Goal: Navigation & Orientation: Find specific page/section

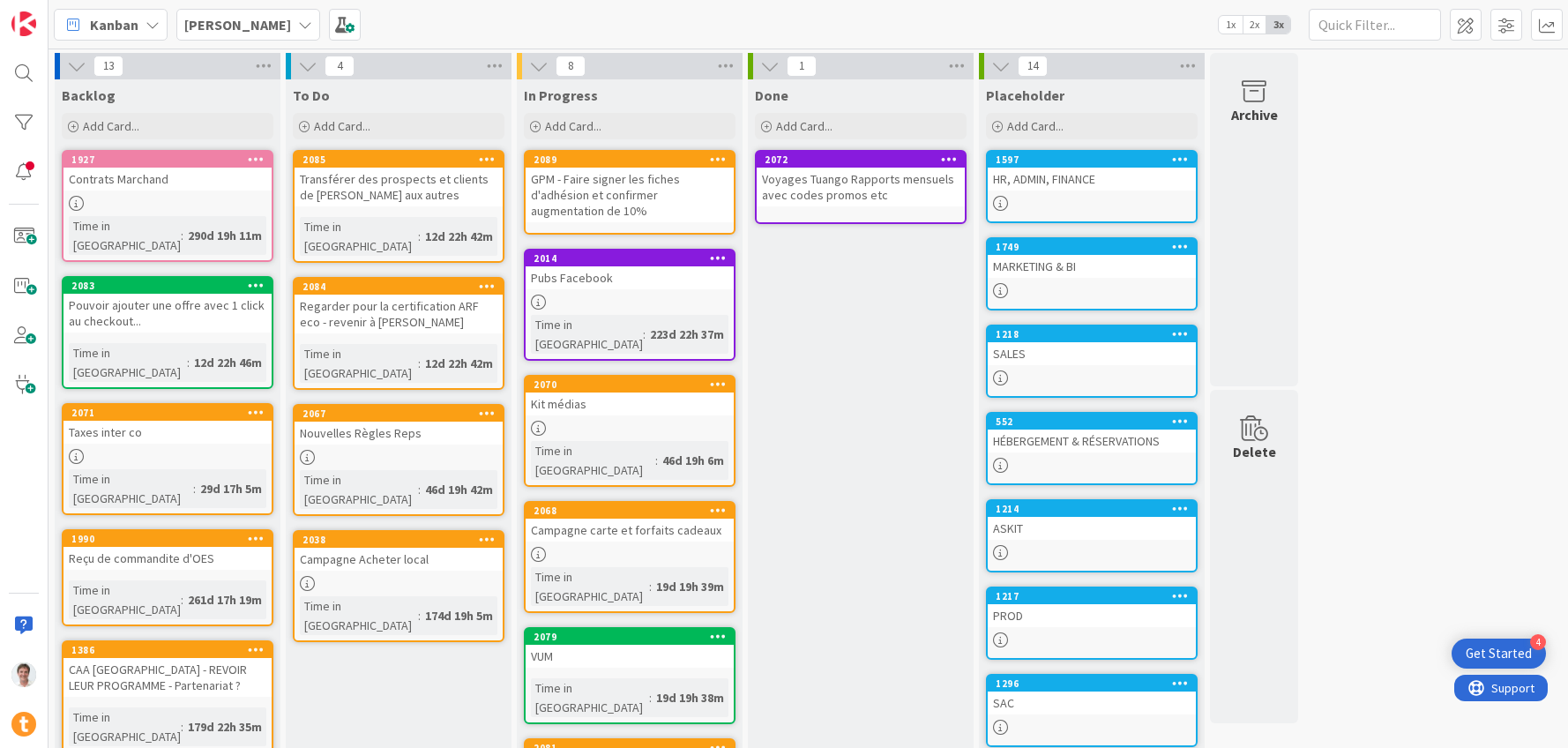
click at [232, 23] on div "[PERSON_NAME]" at bounding box center [248, 24] width 144 height 32
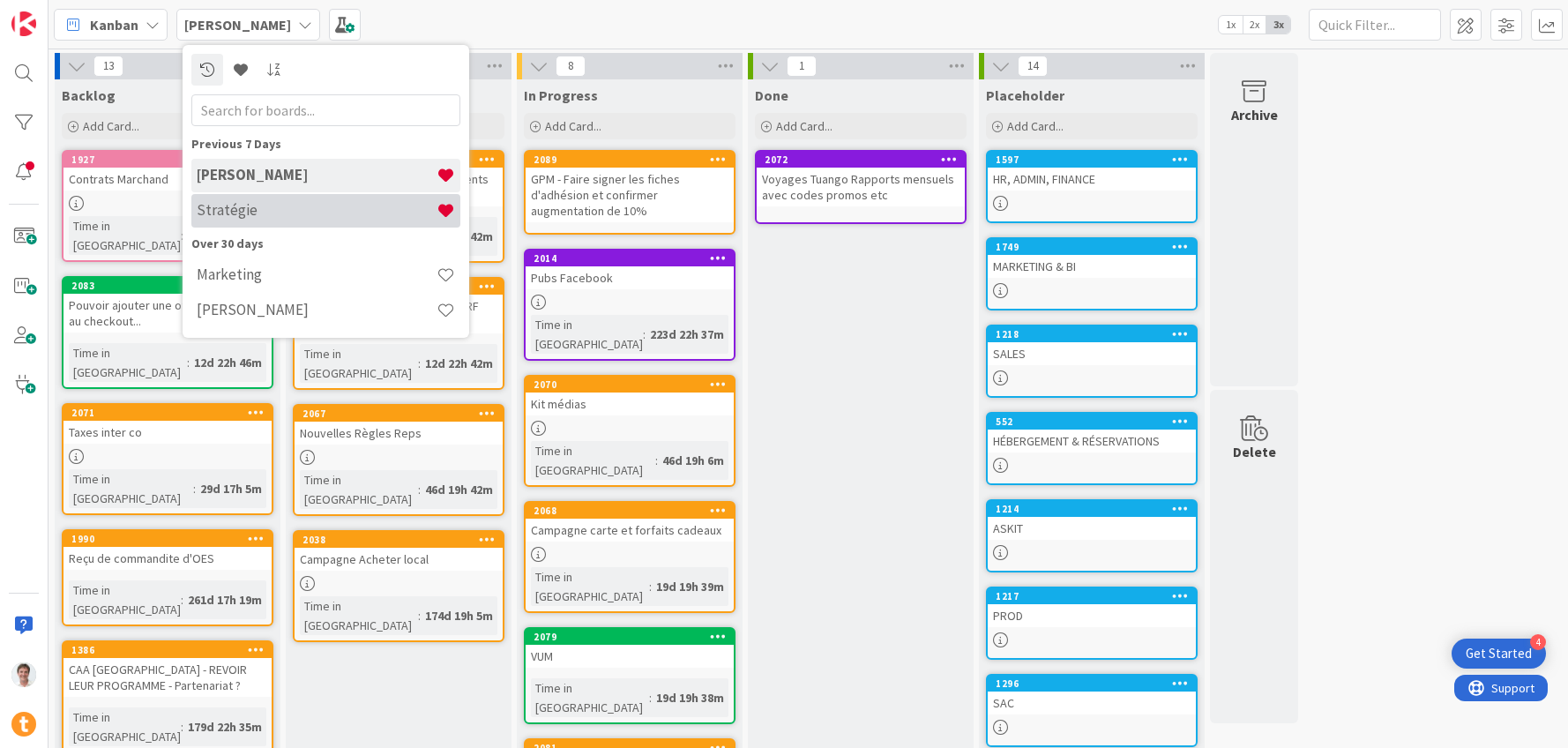
click at [296, 222] on div "Stratégie" at bounding box center [326, 210] width 269 height 33
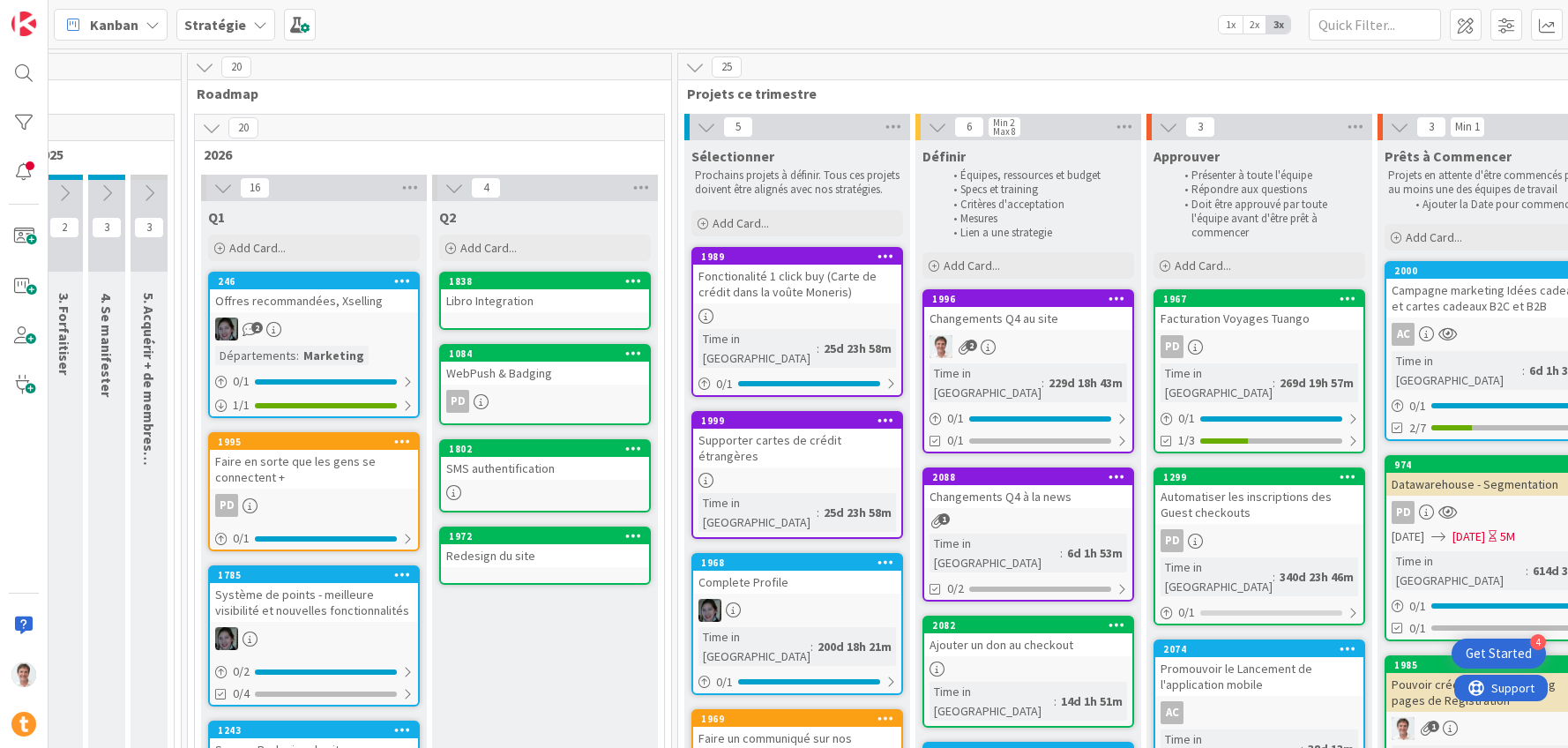
scroll to position [0, 1087]
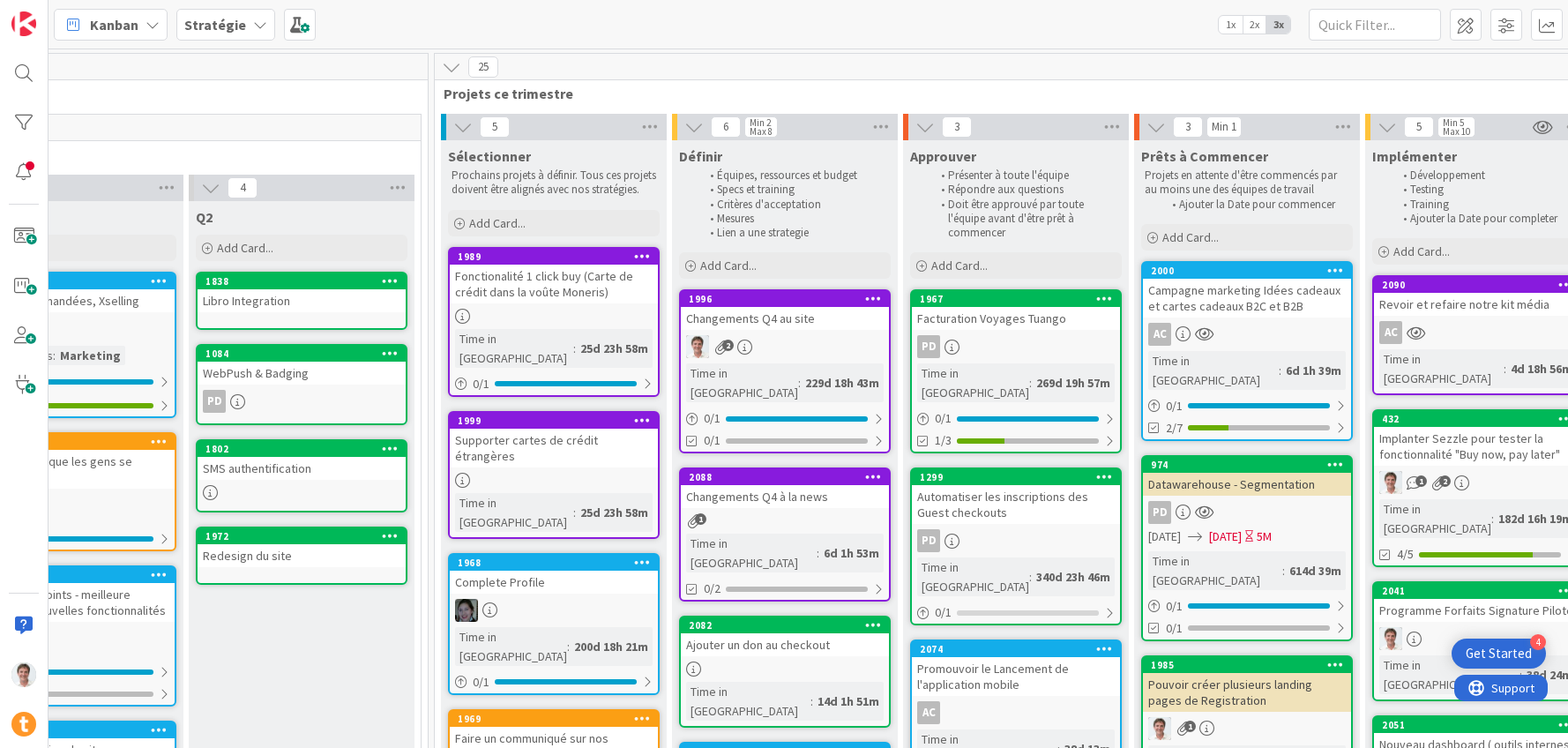
click at [727, 317] on div "Changements Q4 au site" at bounding box center [785, 319] width 208 height 23
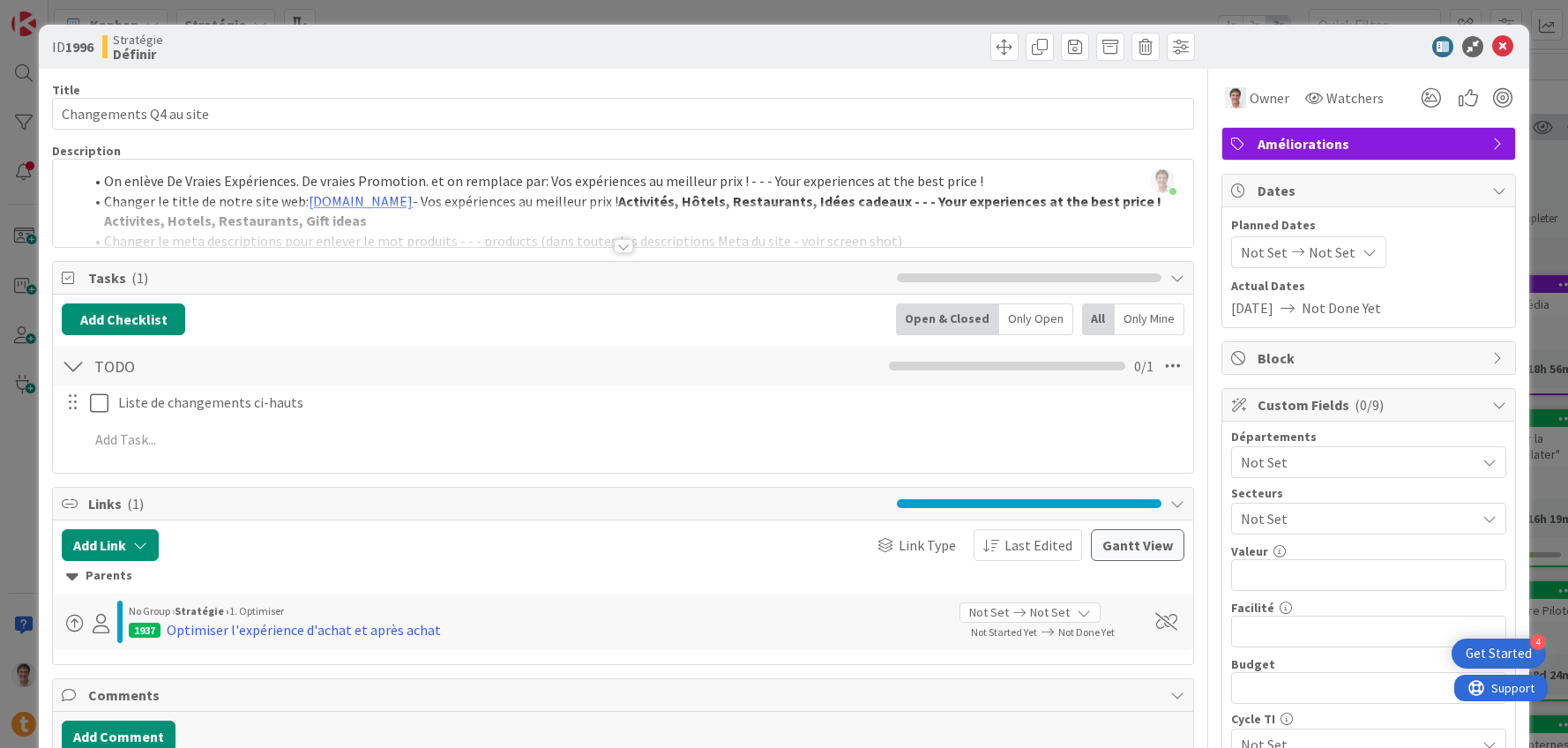
click at [618, 244] on div at bounding box center [624, 246] width 19 height 15
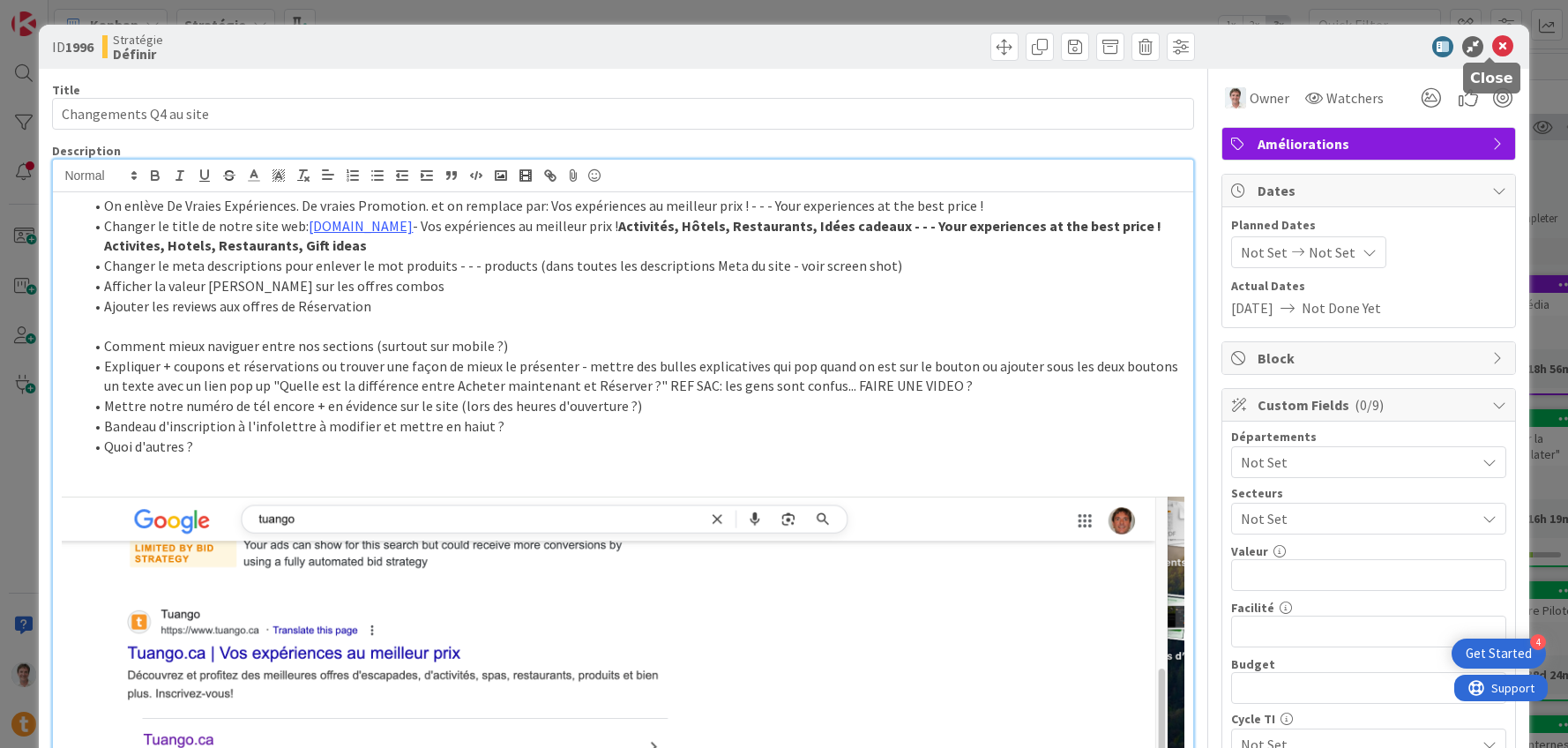
click at [1492, 45] on icon at bounding box center [1503, 47] width 21 height 21
